Goal: Communication & Community: Ask a question

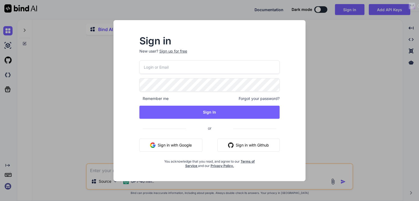
click at [177, 149] on button "Sign in with Google" at bounding box center [170, 145] width 63 height 13
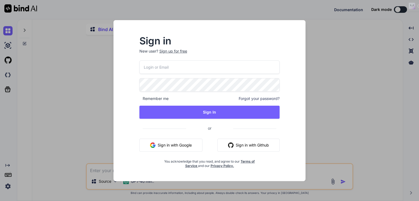
click at [180, 146] on button "Sign in with Google" at bounding box center [170, 145] width 63 height 13
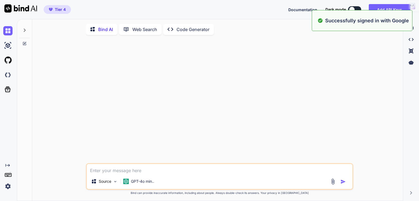
click at [356, 9] on button at bounding box center [354, 9] width 13 height 7
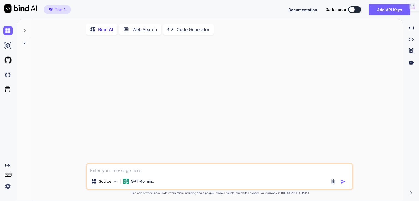
click at [355, 10] on button at bounding box center [354, 9] width 13 height 7
type textarea "x"
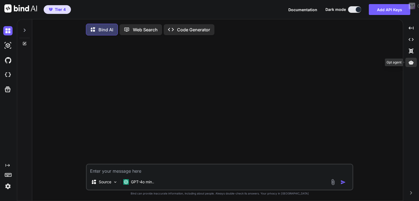
click at [414, 62] on div at bounding box center [410, 62] width 11 height 9
